Goal: Navigation & Orientation: Understand site structure

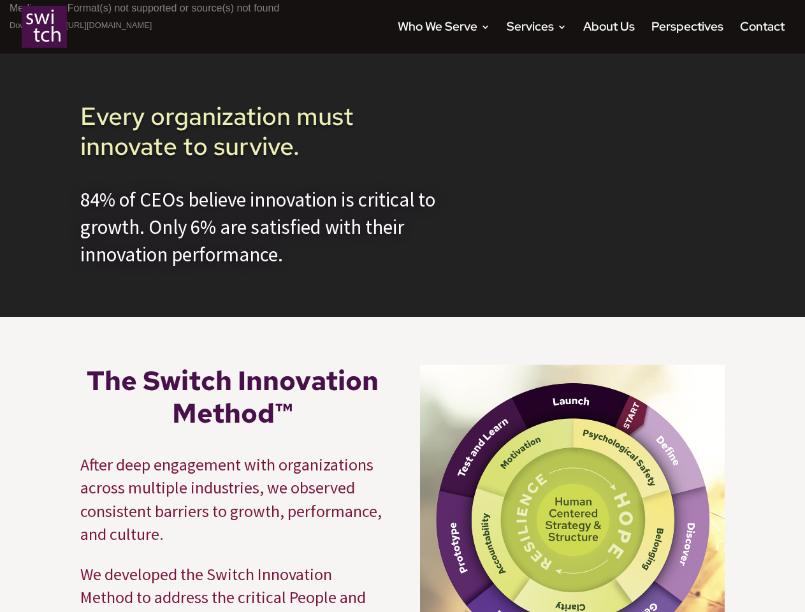
click at [402, 306] on div "Video Player Media error: Format(s) not supported or source(s) not found Downlo…" at bounding box center [402, 158] width 805 height 317
click at [444, 38] on link "Who We Serve" at bounding box center [444, 37] width 92 height 31
click at [537, 38] on link "Services" at bounding box center [537, 37] width 60 height 31
